Goal: Find contact information: Obtain details needed to contact an individual or organization

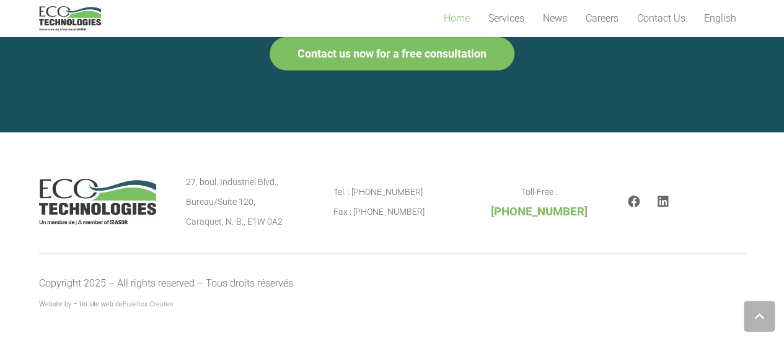
scroll to position [1832, 0]
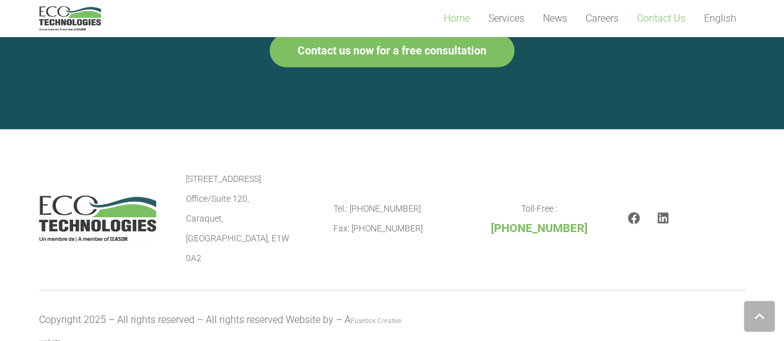
click at [667, 17] on span "Contact Us" at bounding box center [661, 18] width 48 height 12
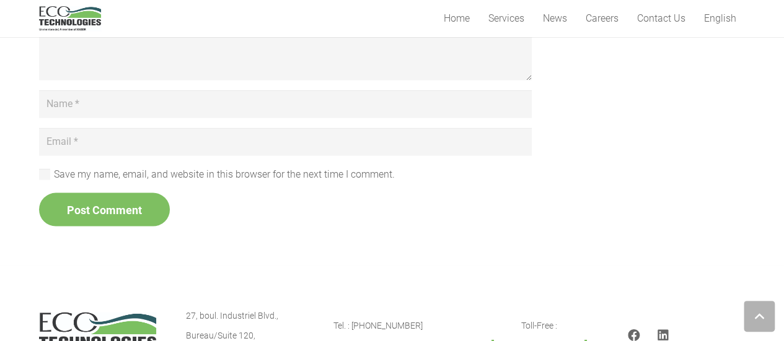
scroll to position [1349, 0]
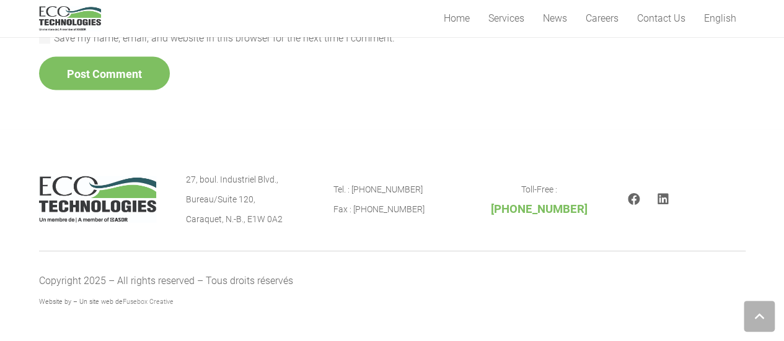
drag, startPoint x: 285, startPoint y: 219, endPoint x: 184, endPoint y: 173, distance: 111.2
click at [184, 173] on div "27, boul. [STREET_ADDRESS] Tel. : [PHONE_NUMBER] Fax : [PHONE_NUMBER] Toll-Free…" at bounding box center [392, 199] width 706 height 59
copy p "27, boul. [STREET_ADDRESS]"
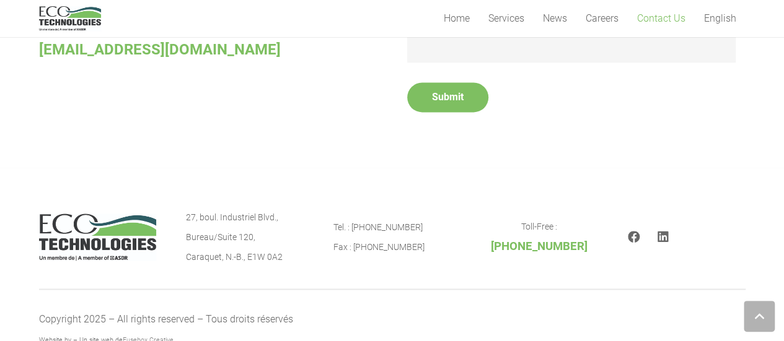
scroll to position [940, 0]
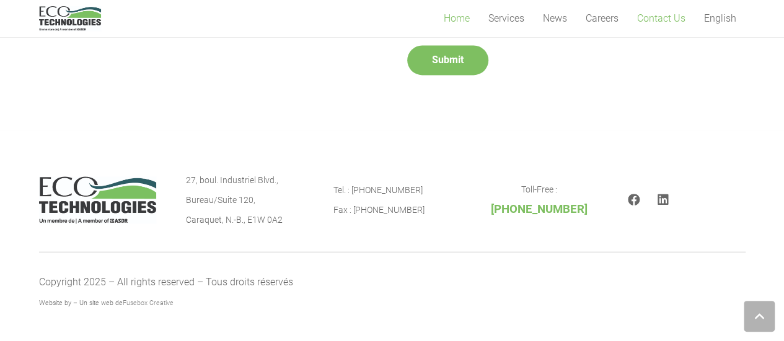
click at [460, 15] on span "Home" at bounding box center [457, 18] width 26 height 12
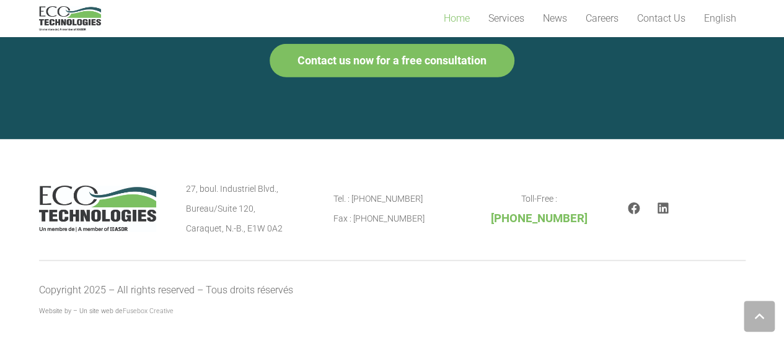
scroll to position [1832, 0]
